Goal: Task Accomplishment & Management: Manage account settings

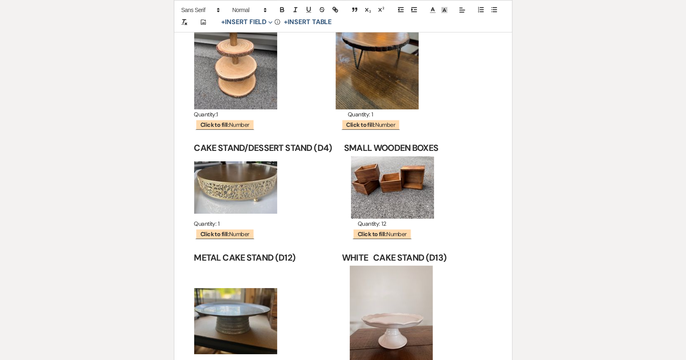
scroll to position [7788, 0]
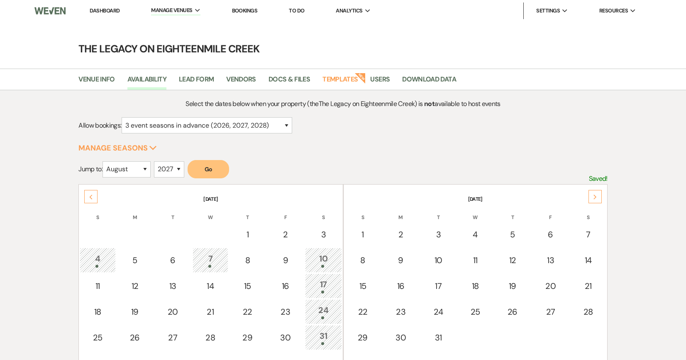
select select "3"
select select "8"
select select "2027"
click at [100, 11] on link "Dashboard" at bounding box center [105, 10] width 30 height 7
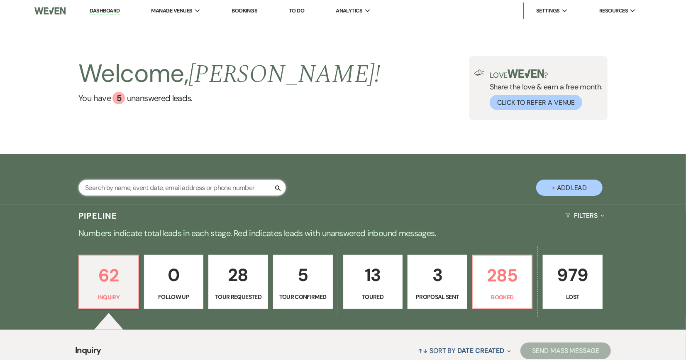
click at [140, 190] on input "text" at bounding box center [182, 187] width 208 height 16
type input "[PERSON_NAME]"
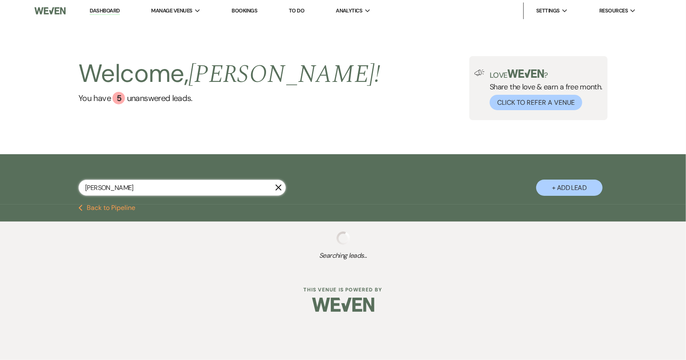
select select "5"
select select "8"
select select "7"
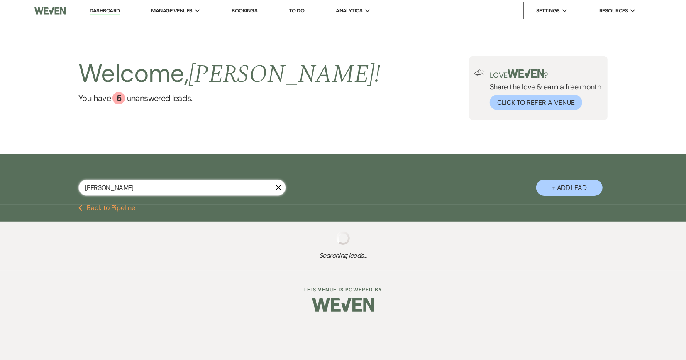
select select "8"
select select "6"
select select "8"
select select "2"
select select "8"
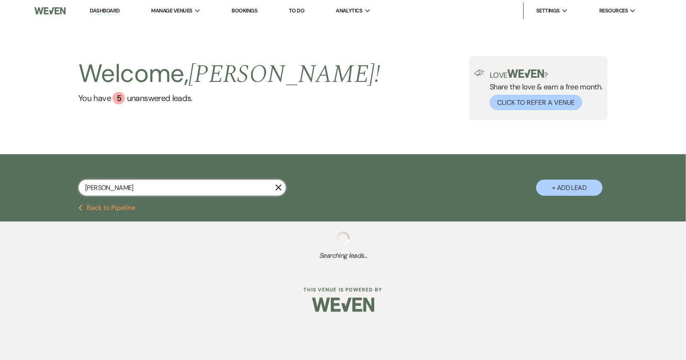
select select "5"
select select "8"
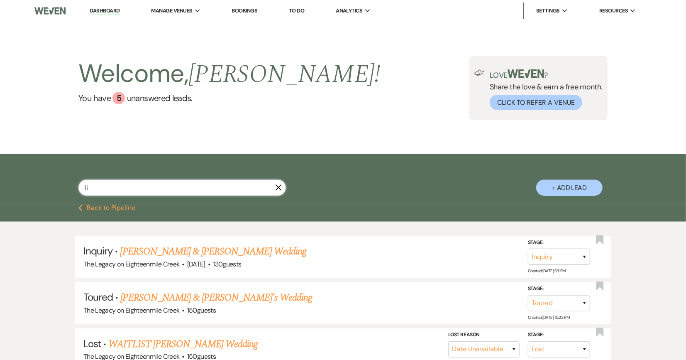
type input "l"
type input "jillian"
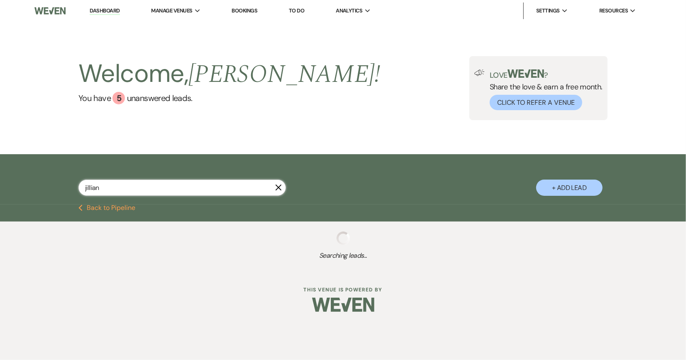
select select "8"
select select "10"
select select "8"
select select "10"
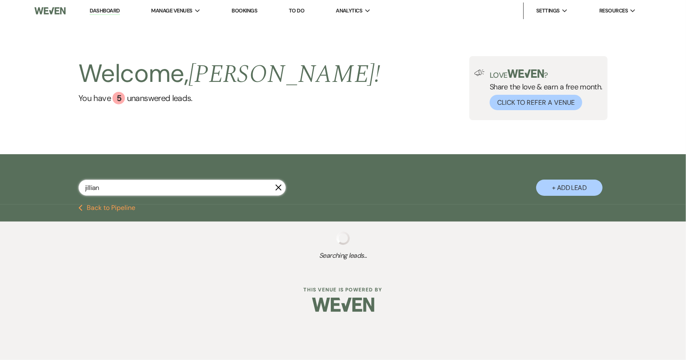
select select "8"
select select "10"
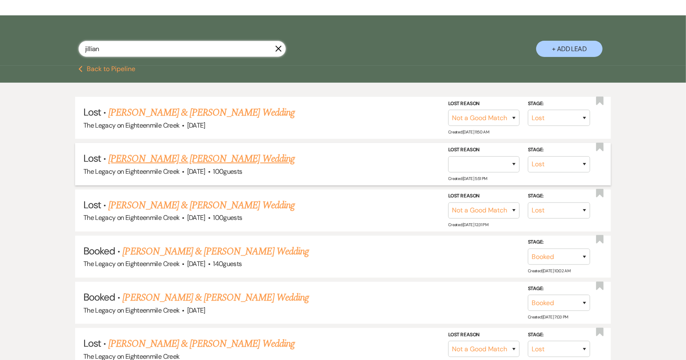
scroll to position [140, 0]
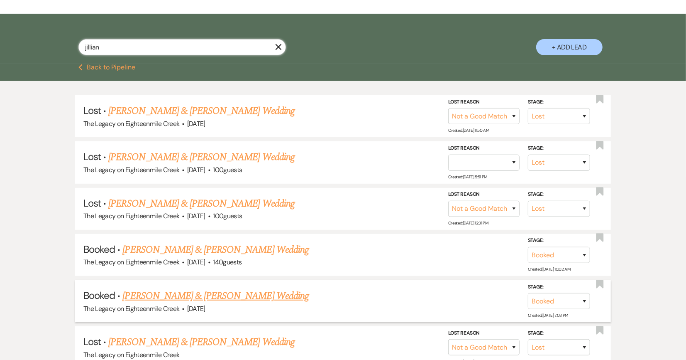
type input "jillian"
click at [266, 293] on link "[PERSON_NAME] & [PERSON_NAME] Wedding" at bounding box center [216, 295] width 186 height 15
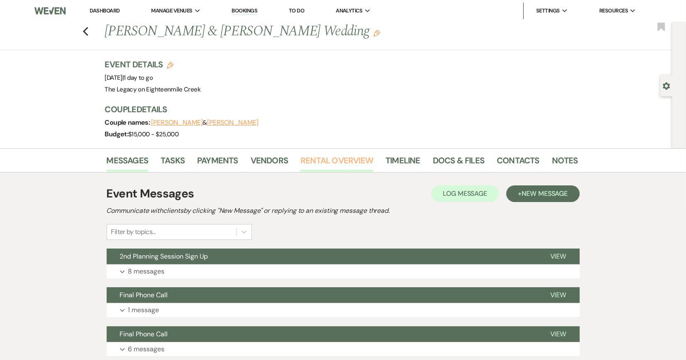
click at [324, 159] on link "Rental Overview" at bounding box center [337, 163] width 73 height 18
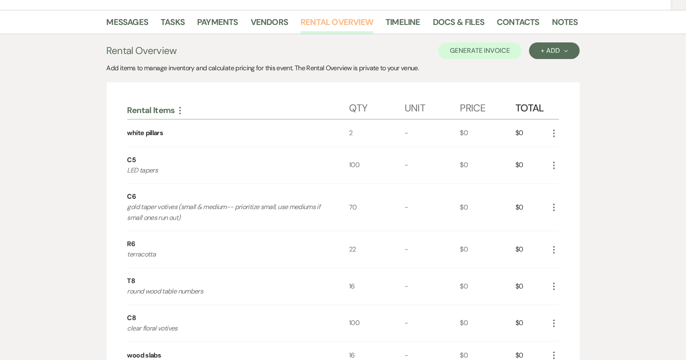
scroll to position [27, 0]
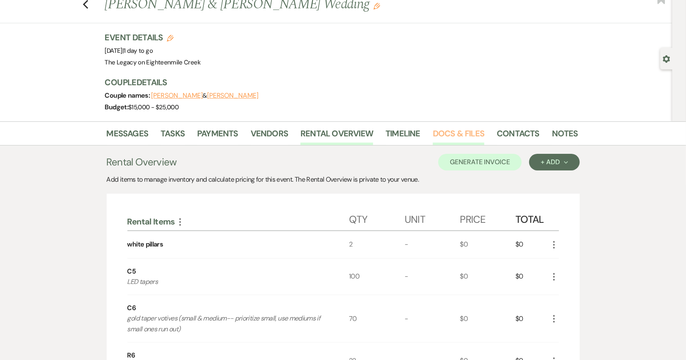
click at [453, 133] on link "Docs & Files" at bounding box center [458, 136] width 51 height 18
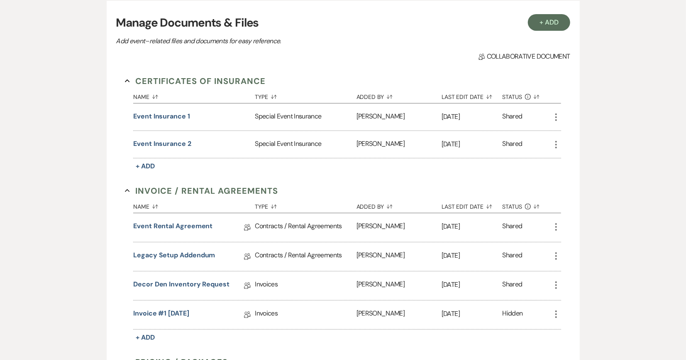
scroll to position [183, 0]
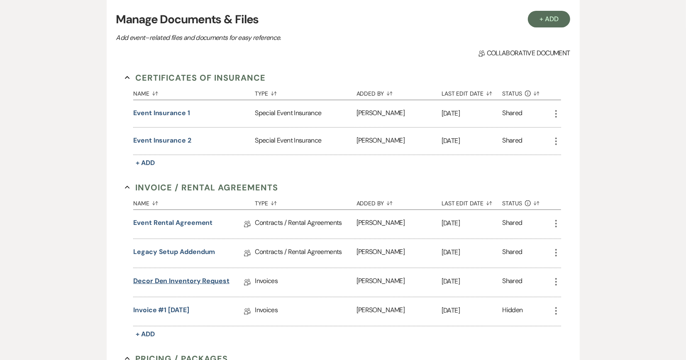
click at [218, 279] on link "Decor Den Inventory Request" at bounding box center [181, 282] width 96 height 13
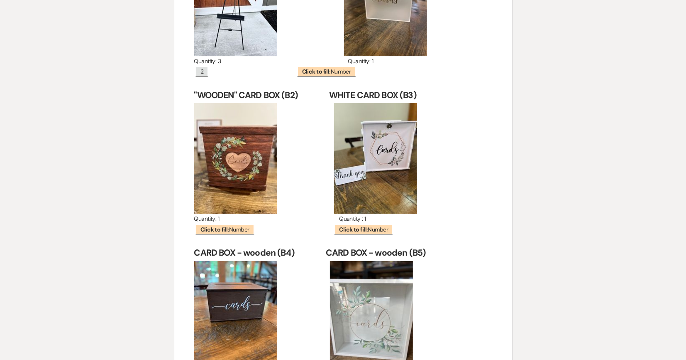
scroll to position [12054, 0]
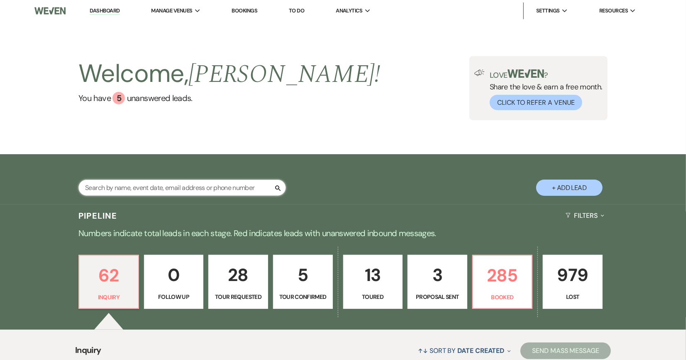
click at [235, 188] on input "text" at bounding box center [182, 187] width 208 height 16
type input "jillian"
select select "8"
select select "10"
select select "8"
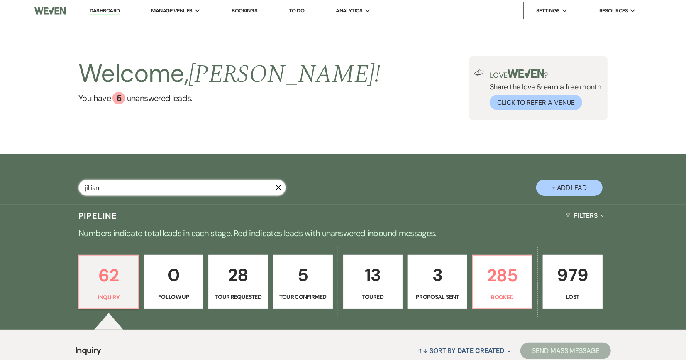
select select "8"
select select "10"
select select "8"
select select "10"
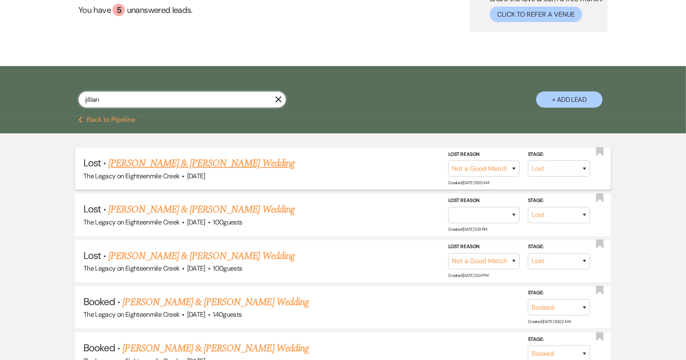
scroll to position [116, 0]
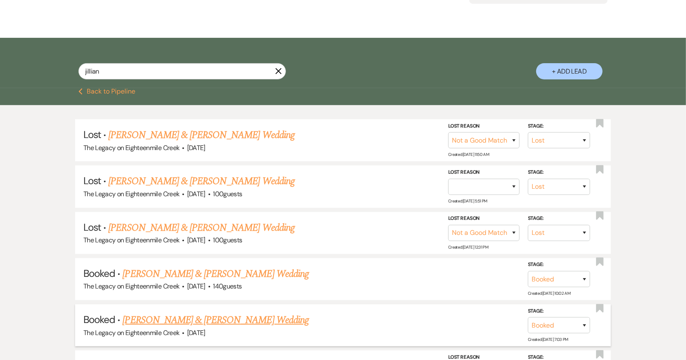
click at [213, 314] on link "[PERSON_NAME] & [PERSON_NAME] Wedding" at bounding box center [216, 319] width 186 height 15
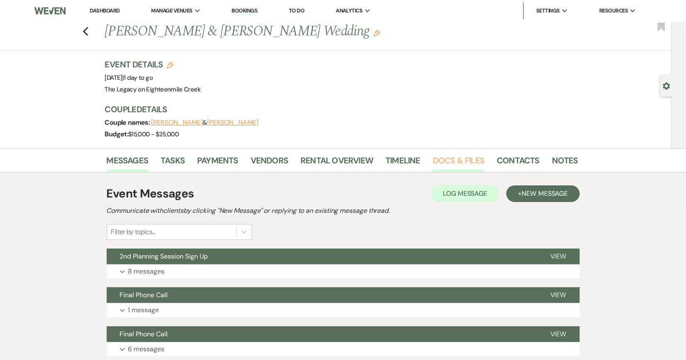
click at [443, 162] on link "Docs & Files" at bounding box center [458, 163] width 51 height 18
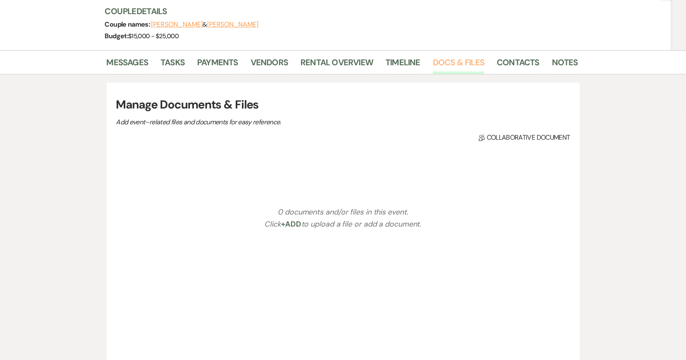
scroll to position [164, 0]
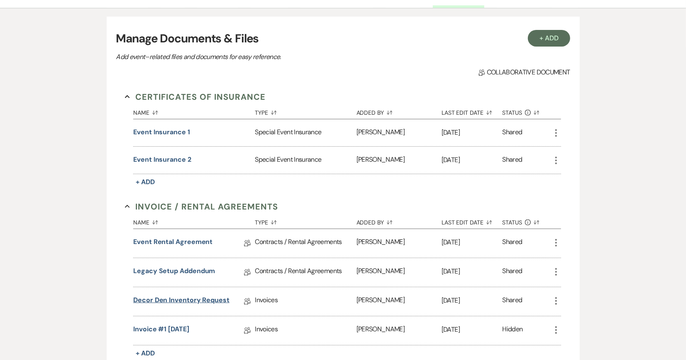
click at [182, 296] on link "Decor Den Inventory Request" at bounding box center [181, 301] width 96 height 13
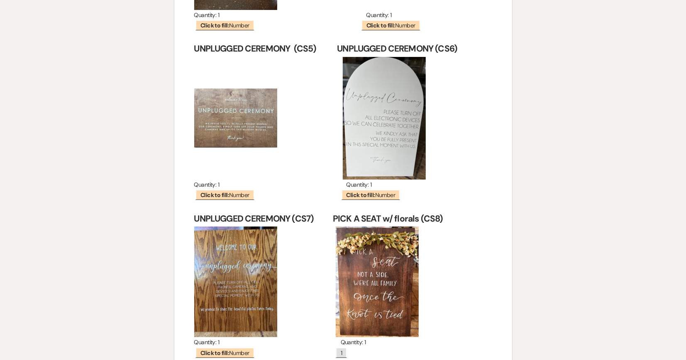
scroll to position [8297, 0]
